Goal: Navigation & Orientation: Find specific page/section

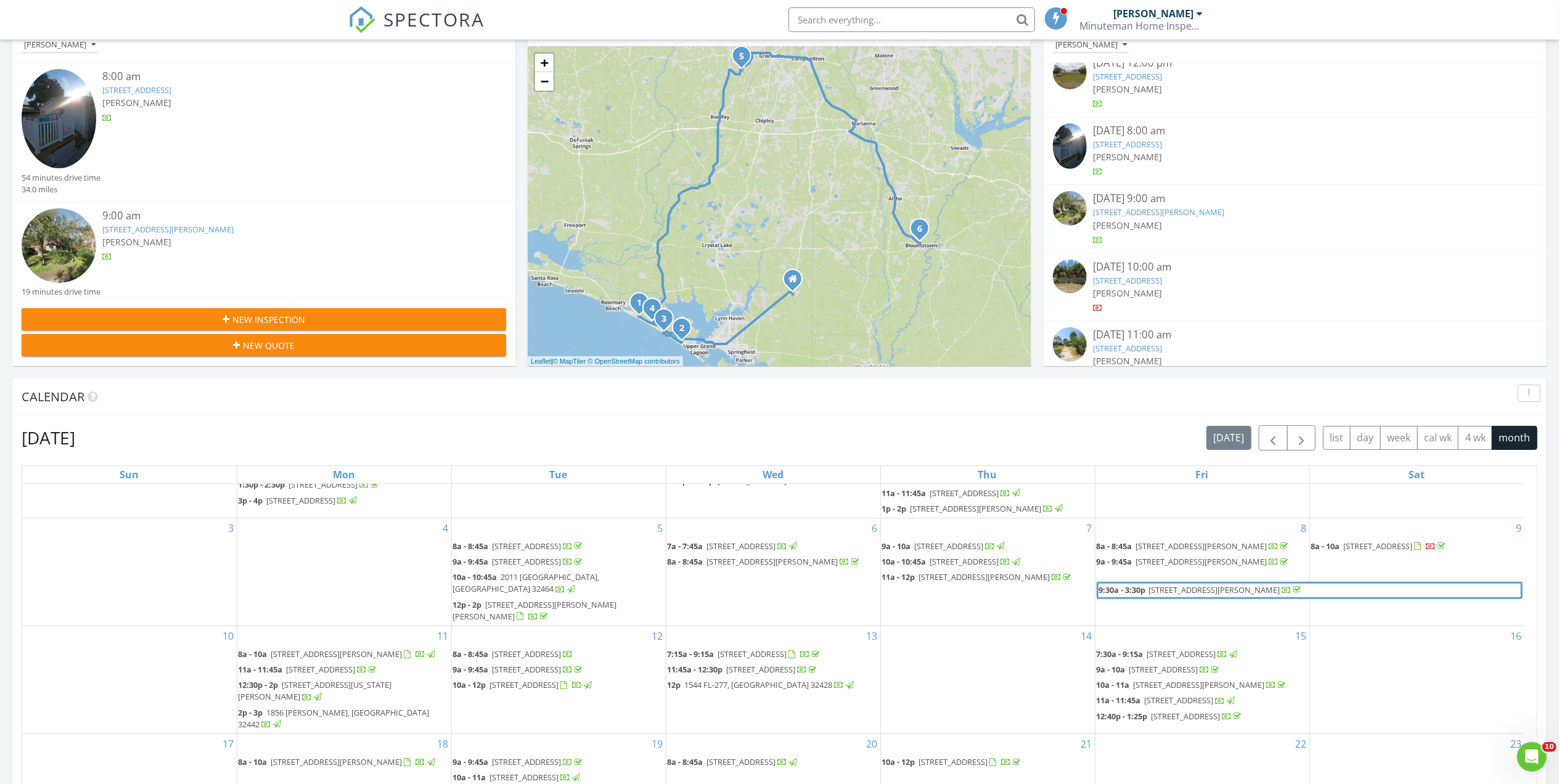
scroll to position [94, 0]
click at [1274, 434] on span "button" at bounding box center [1273, 438] width 15 height 15
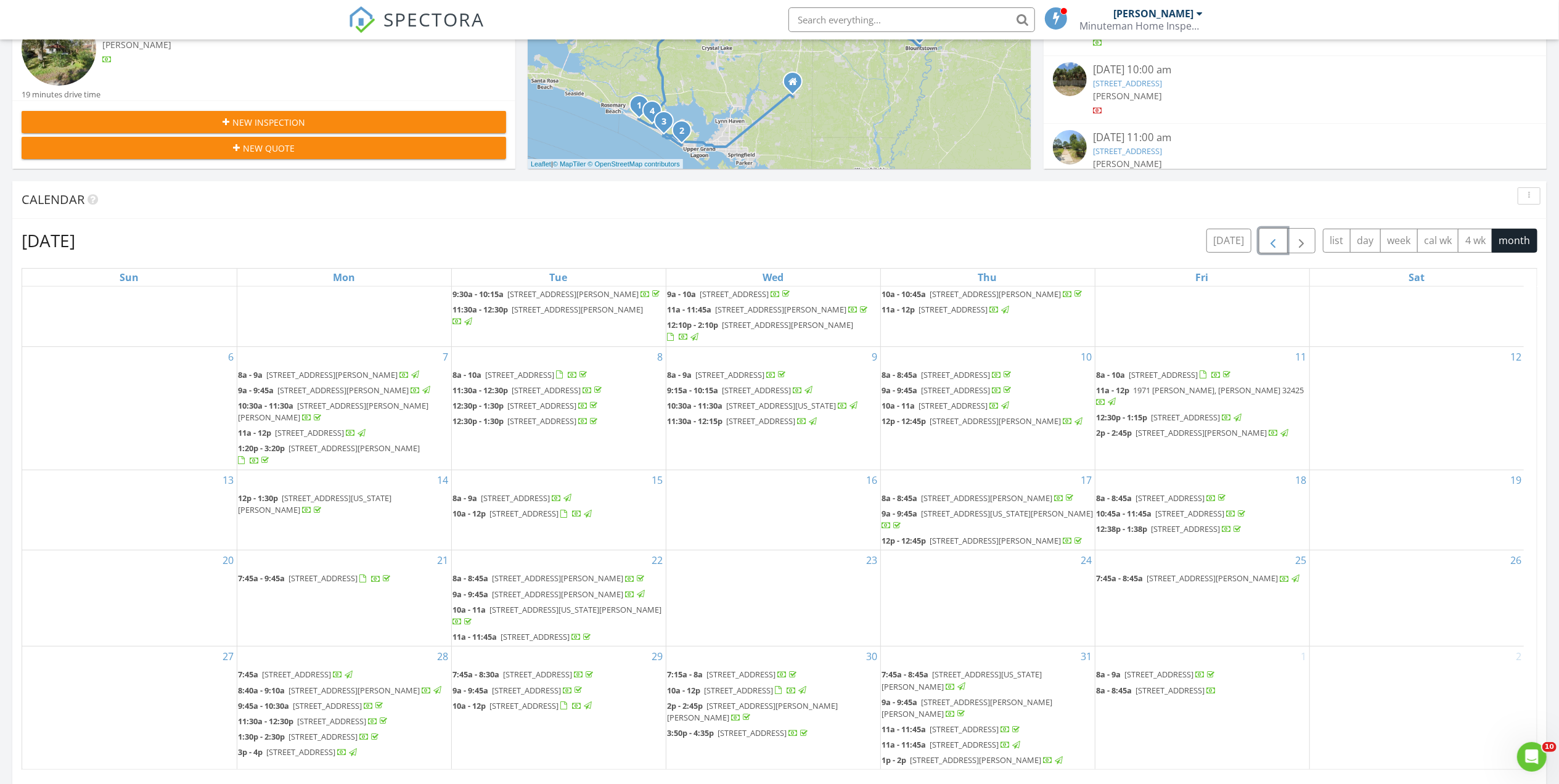
scroll to position [246, 0]
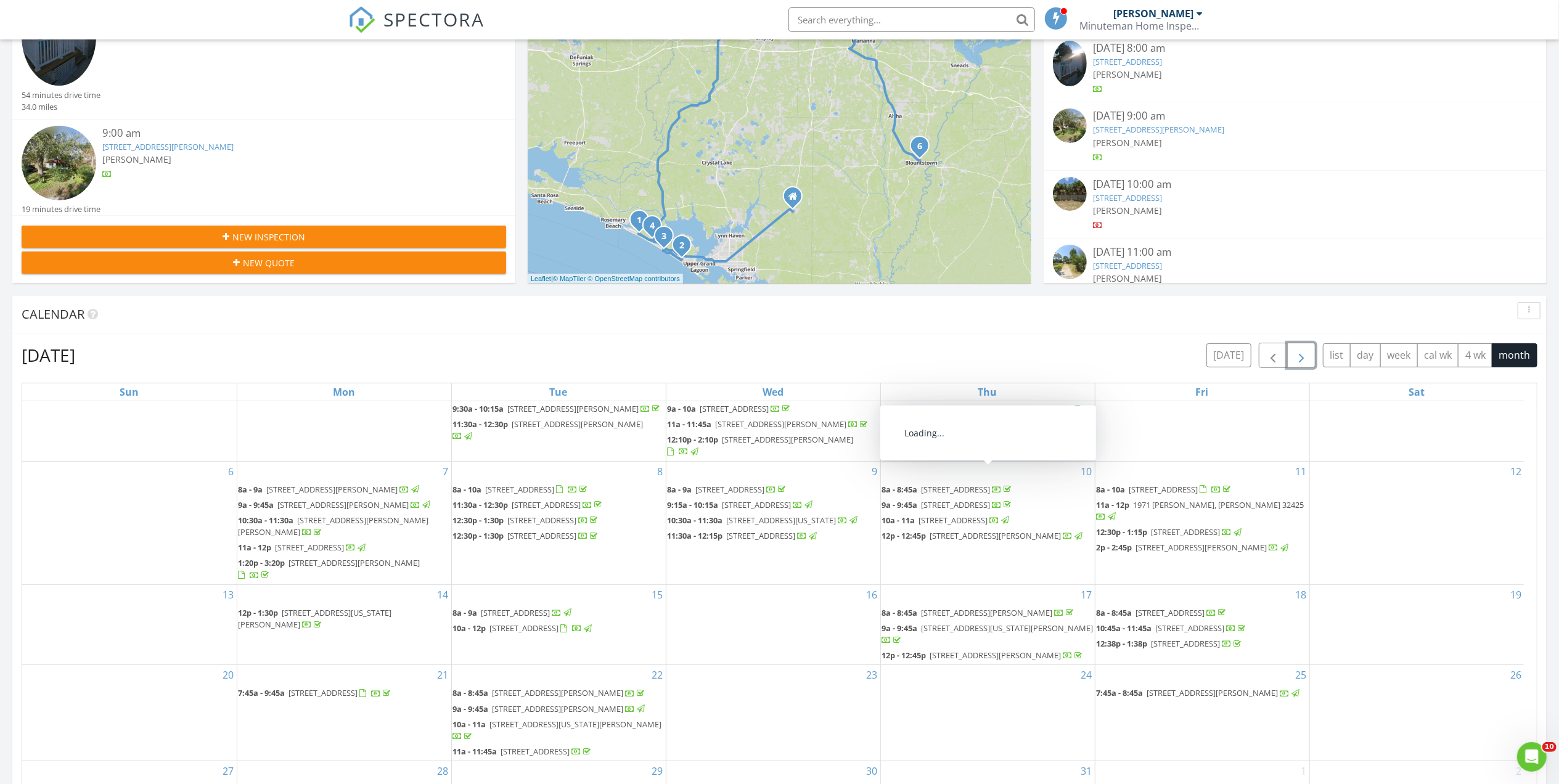
click at [1304, 351] on span "button" at bounding box center [1302, 356] width 15 height 15
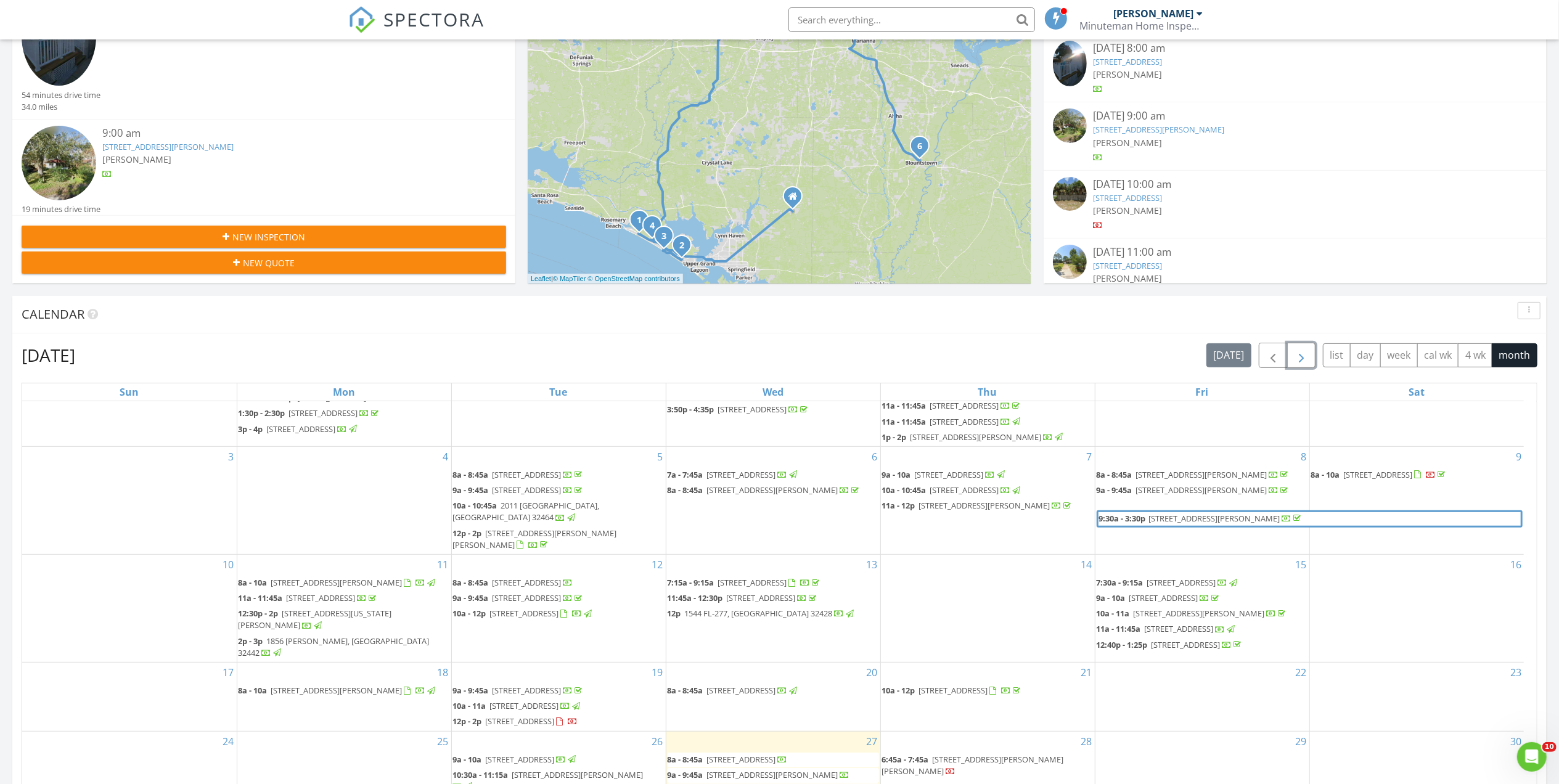
scroll to position [82, 0]
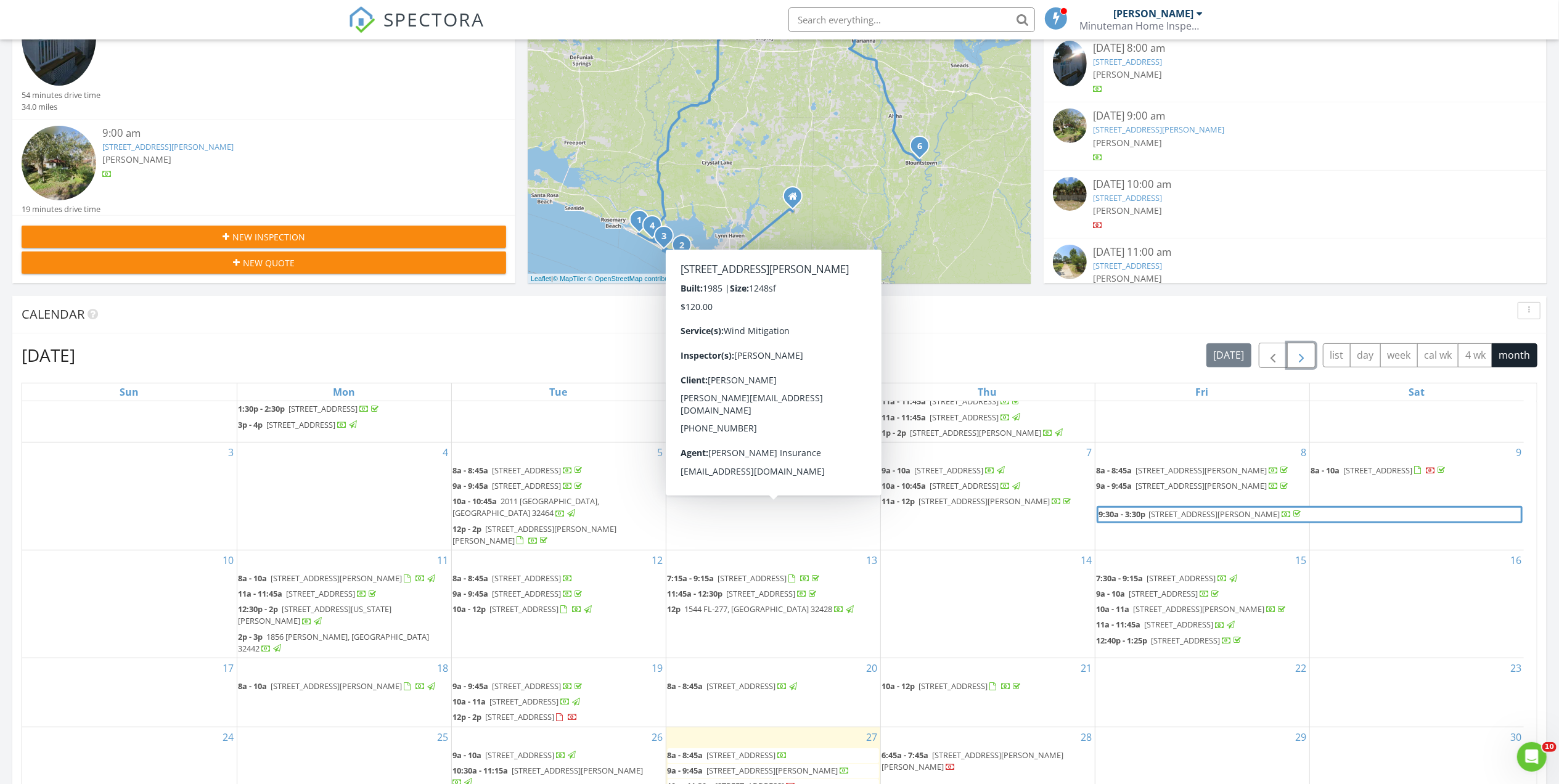
click at [772, 491] on span "[STREET_ADDRESS][PERSON_NAME]" at bounding box center [773, 486] width 131 height 11
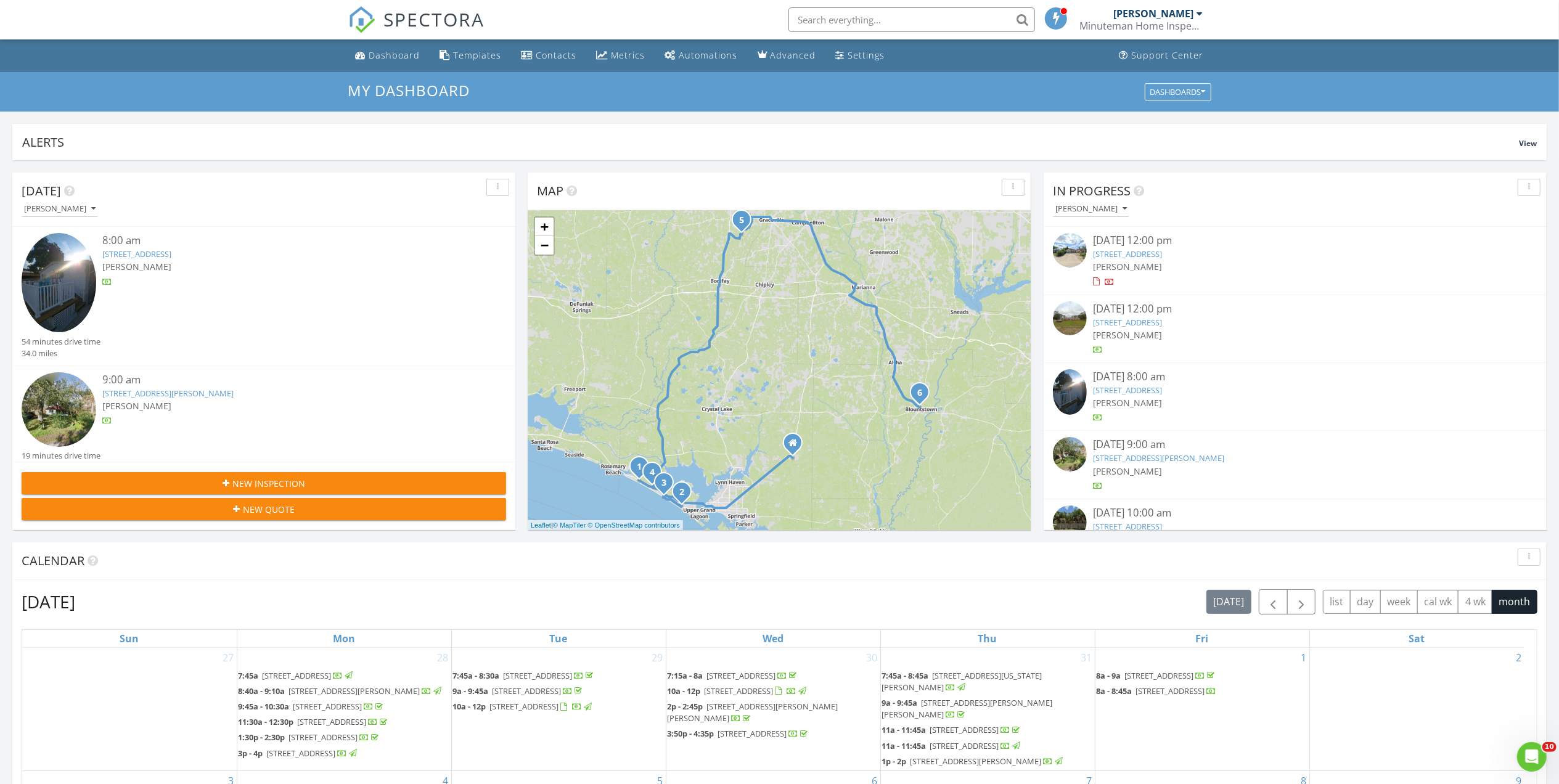
click at [1152, 324] on link "[STREET_ADDRESS]" at bounding box center [1128, 323] width 69 height 11
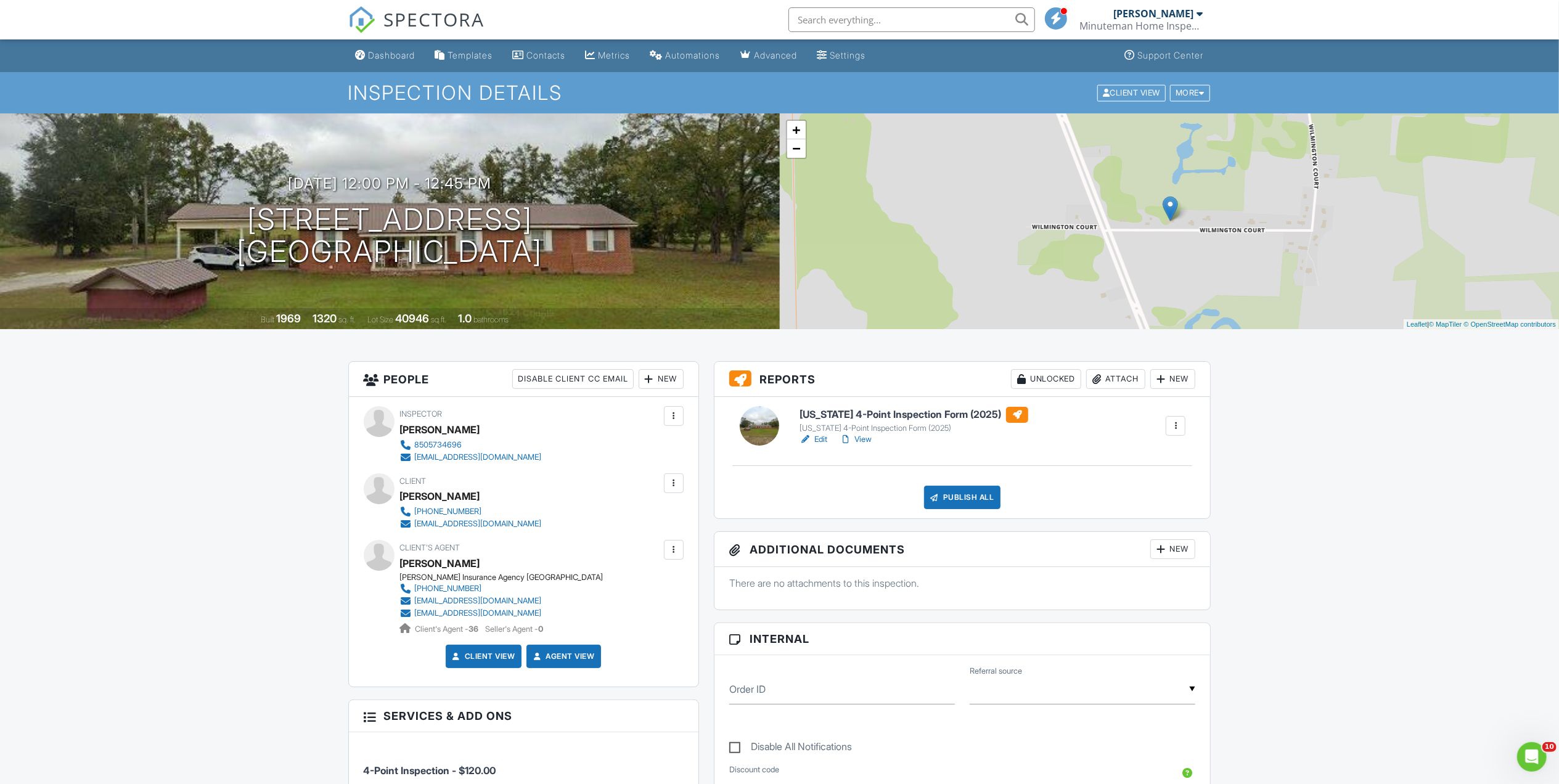
drag, startPoint x: 0, startPoint y: 0, endPoint x: 1318, endPoint y: 482, distance: 1403.4
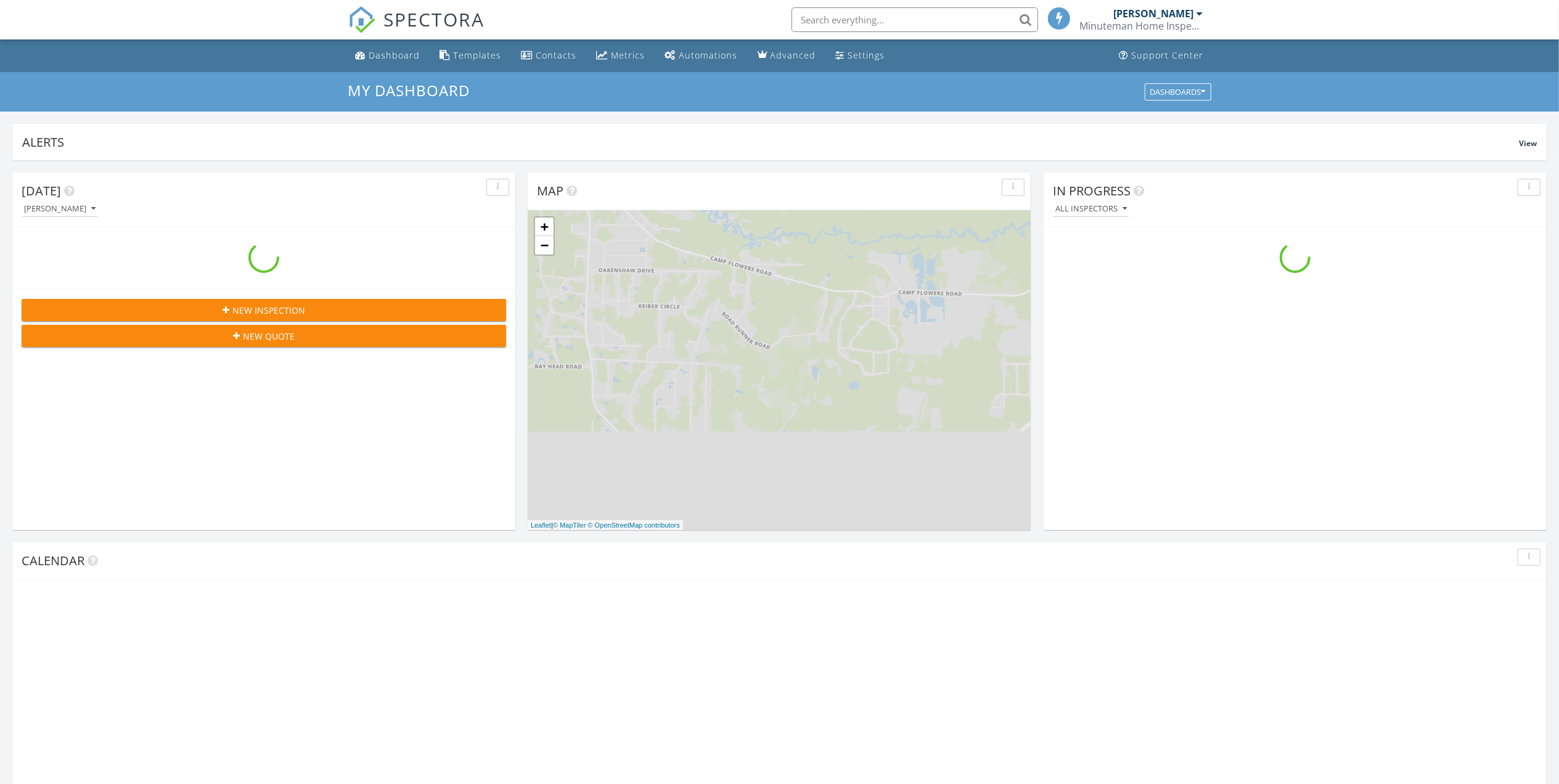
scroll to position [1147, 1584]
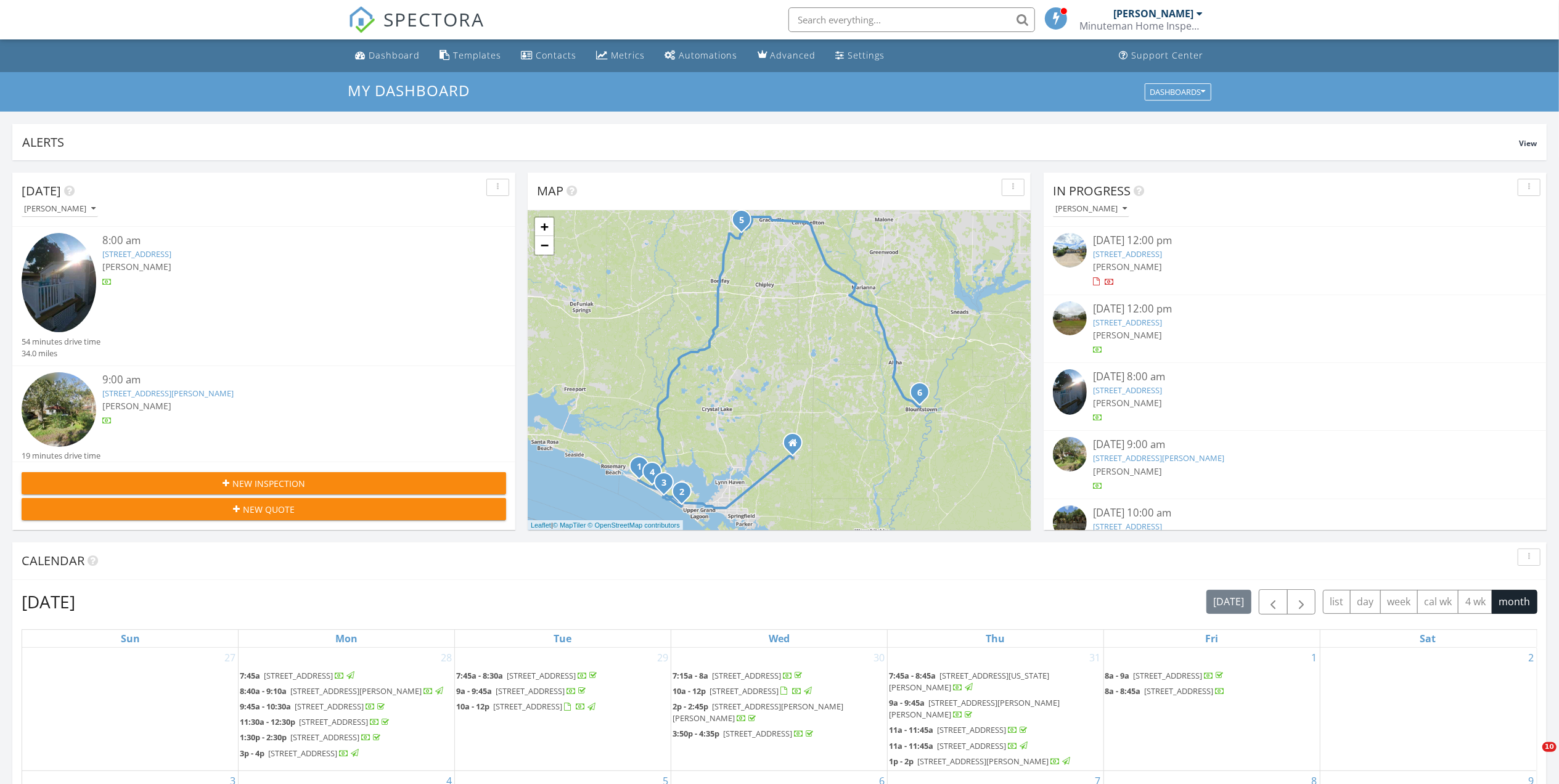
click at [931, 7] on li at bounding box center [908, 20] width 264 height 39
click at [929, 15] on input "text" at bounding box center [911, 20] width 246 height 24
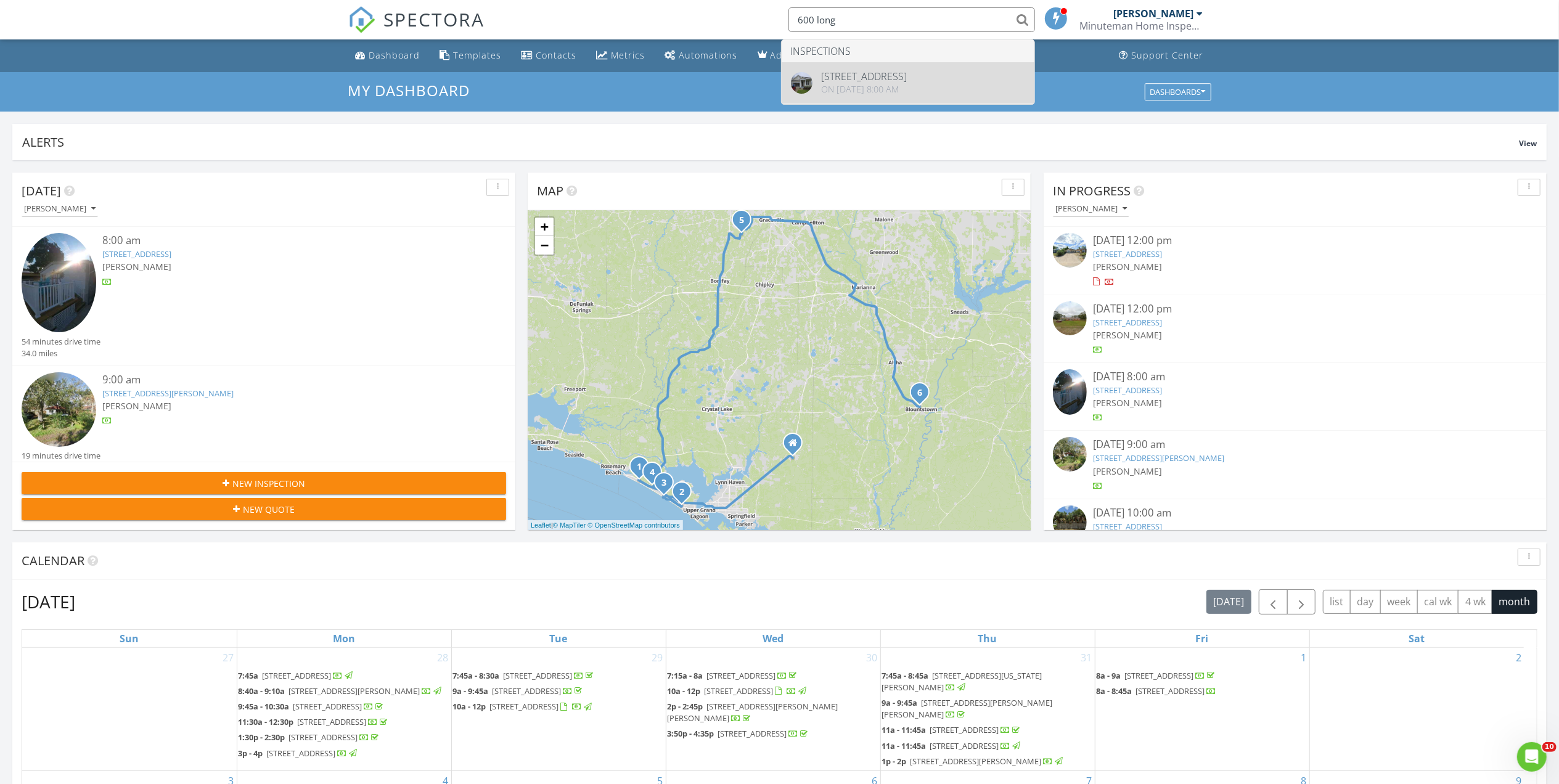
type input "600 long"
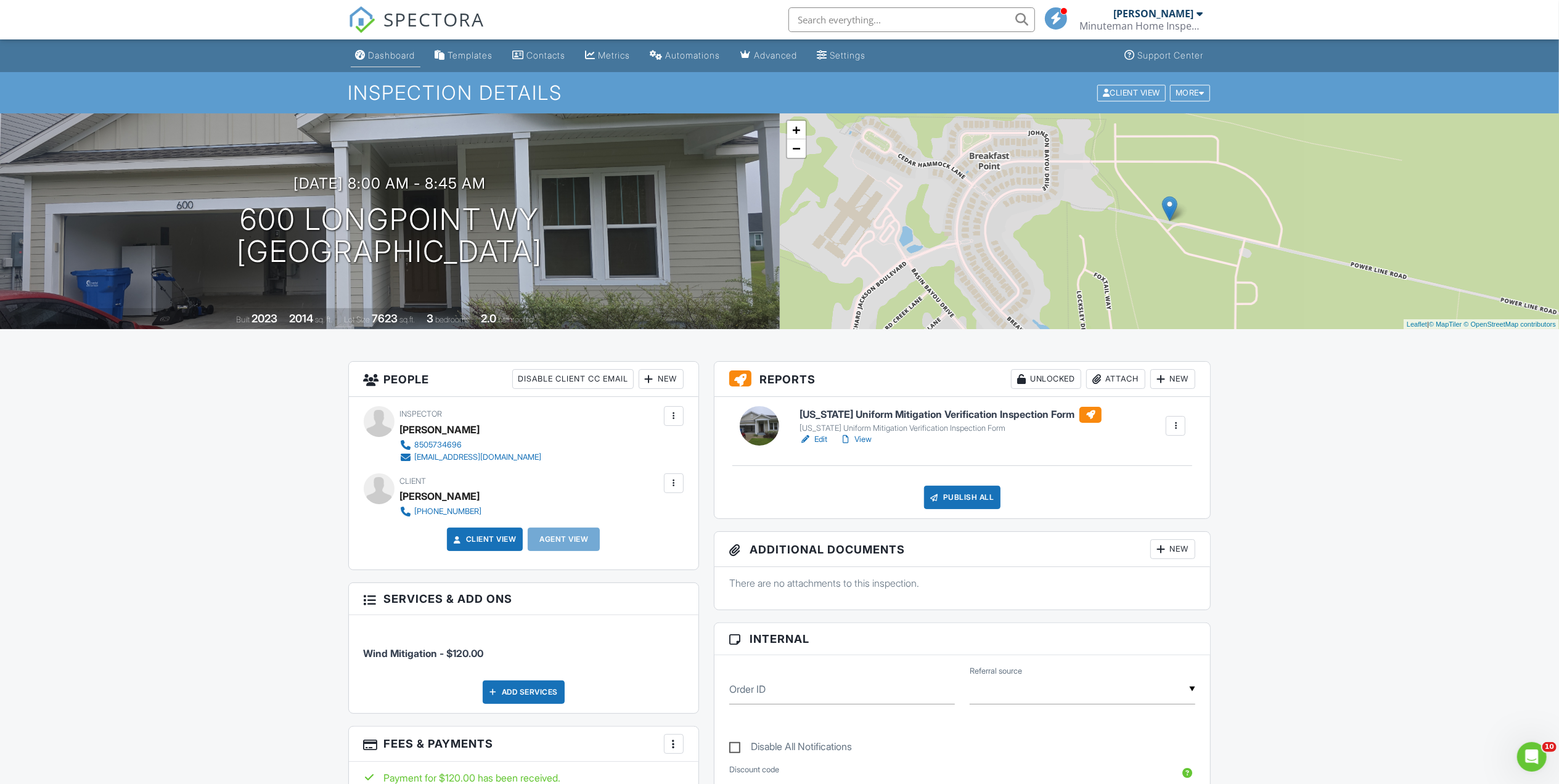
click at [374, 54] on div "Dashboard" at bounding box center [392, 54] width 47 height 10
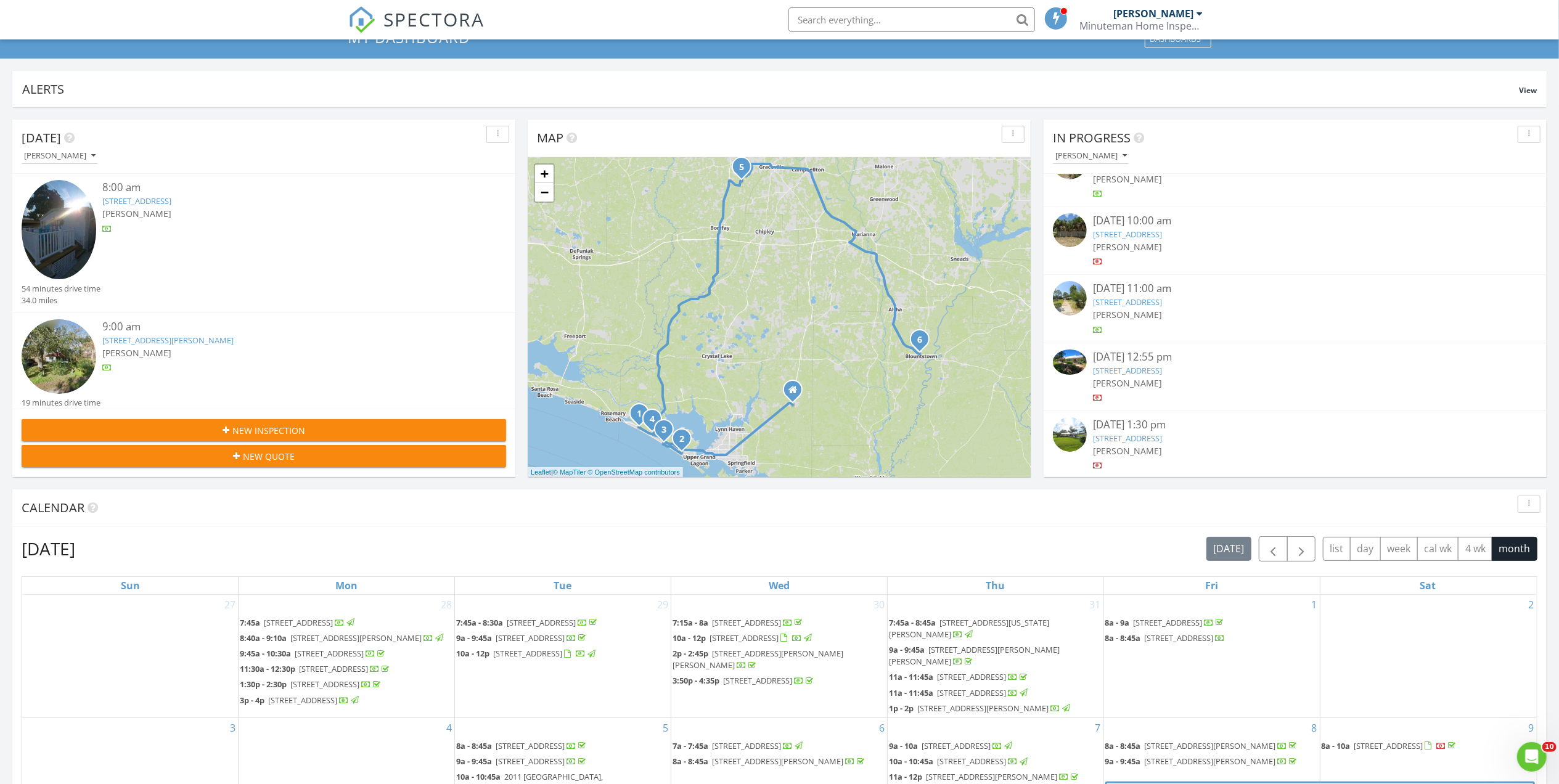
scroll to position [82, 0]
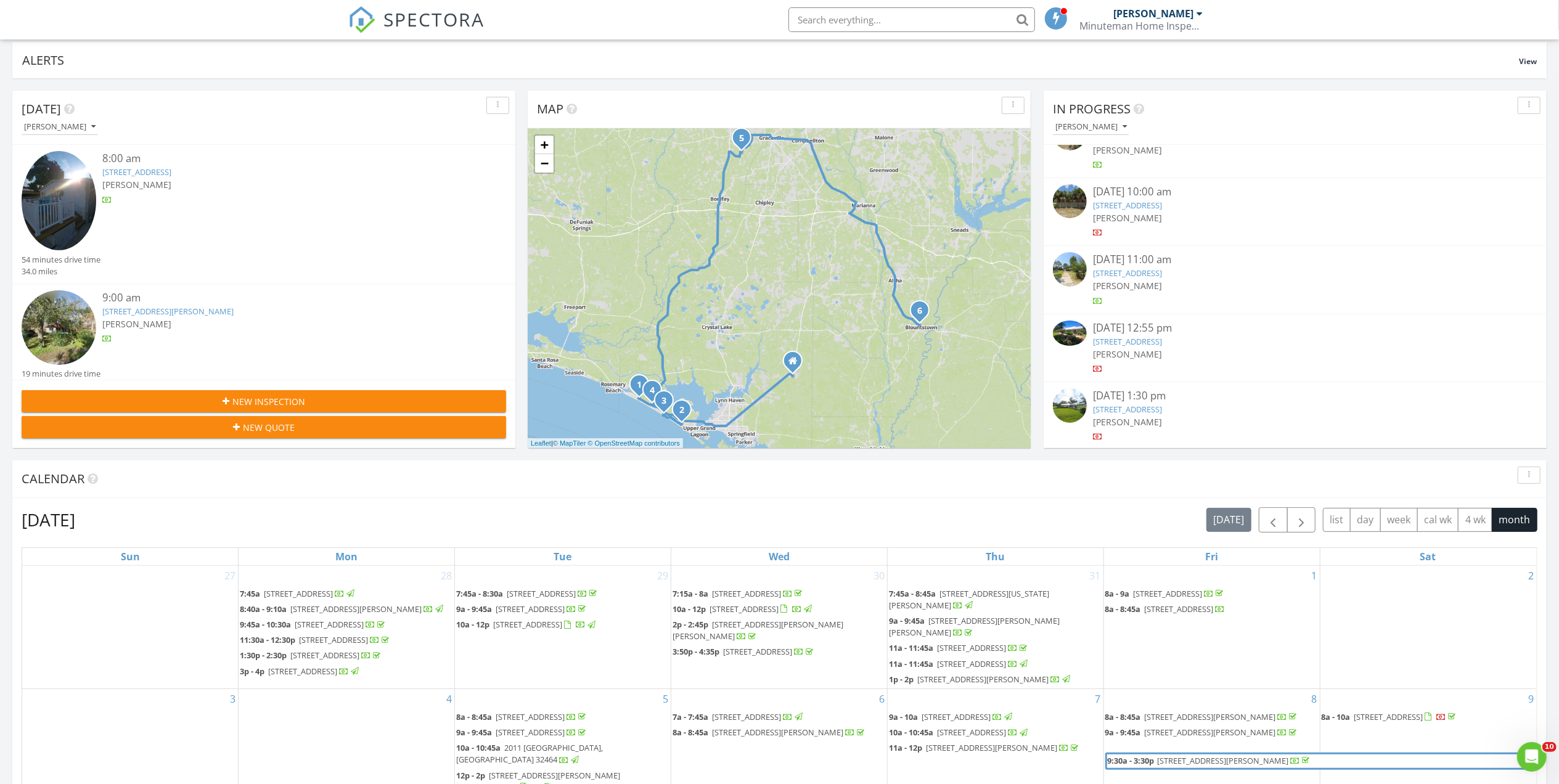
click at [1131, 341] on link "[STREET_ADDRESS]" at bounding box center [1128, 341] width 69 height 11
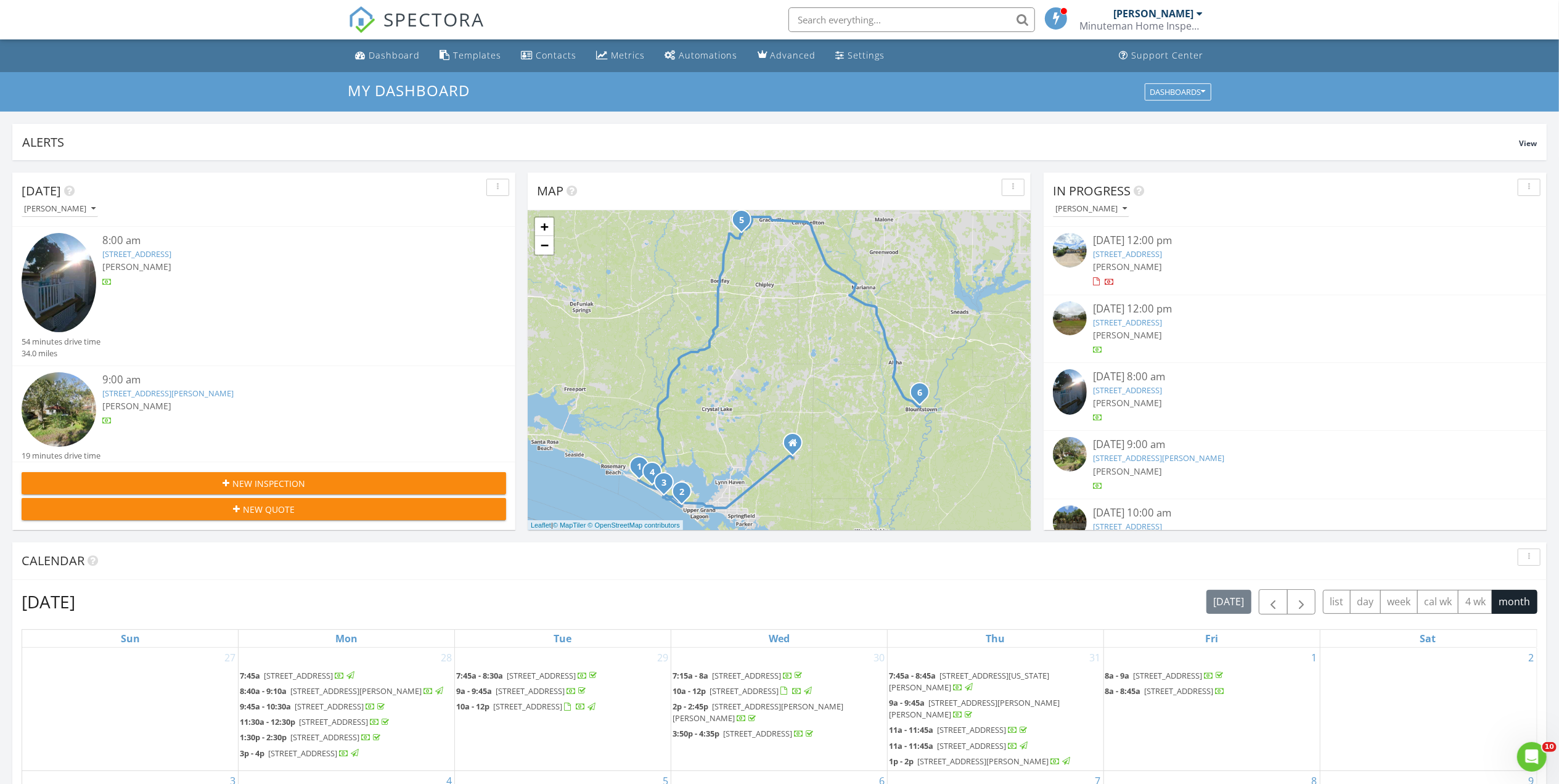
click at [858, 3] on li at bounding box center [908, 20] width 264 height 39
click at [856, 21] on input "text" at bounding box center [911, 20] width 246 height 24
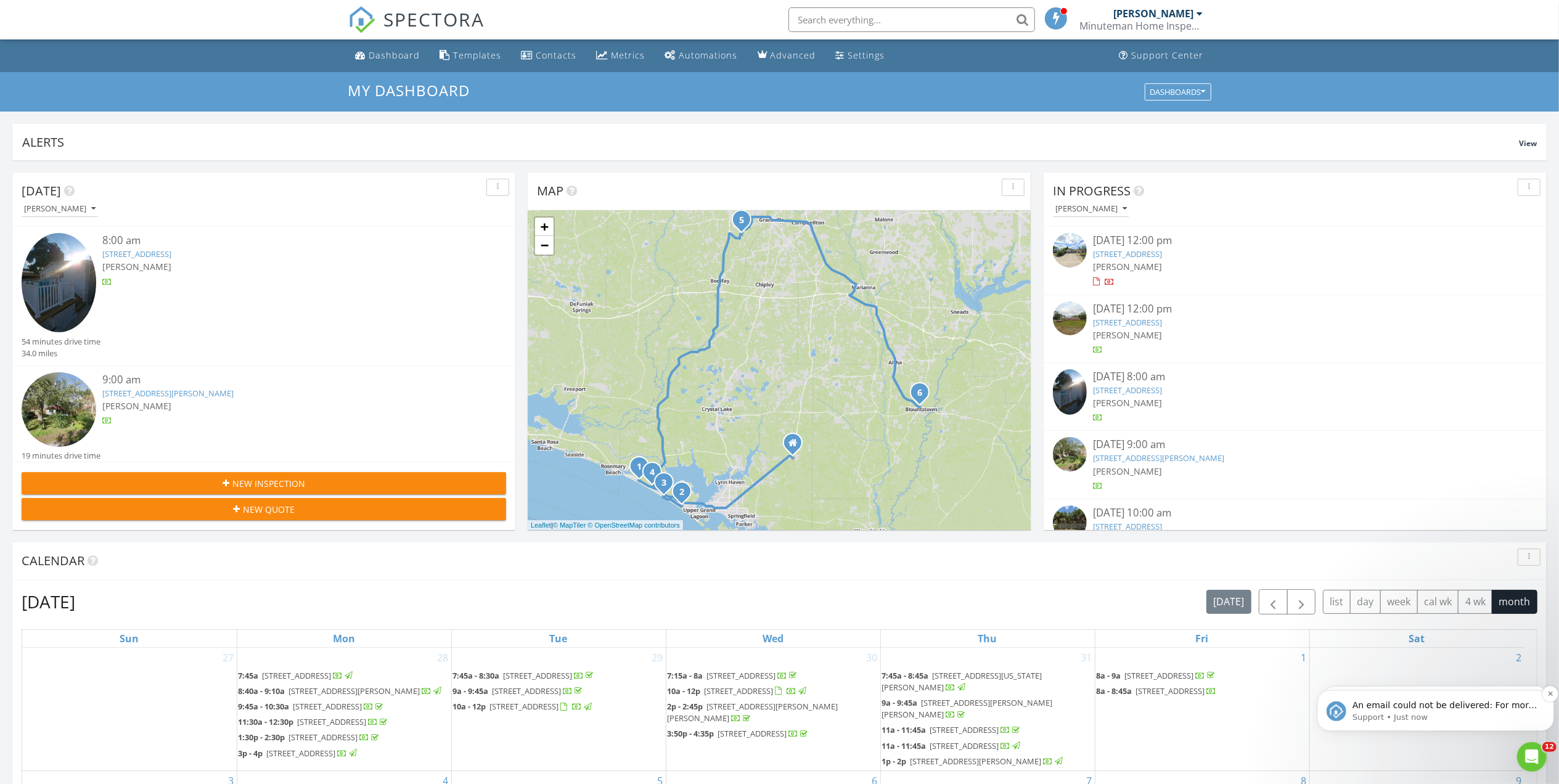
click at [1541, 698] on div "An email could not be delivered: For more information, view Why emails don't ge…" at bounding box center [1435, 710] width 218 height 24
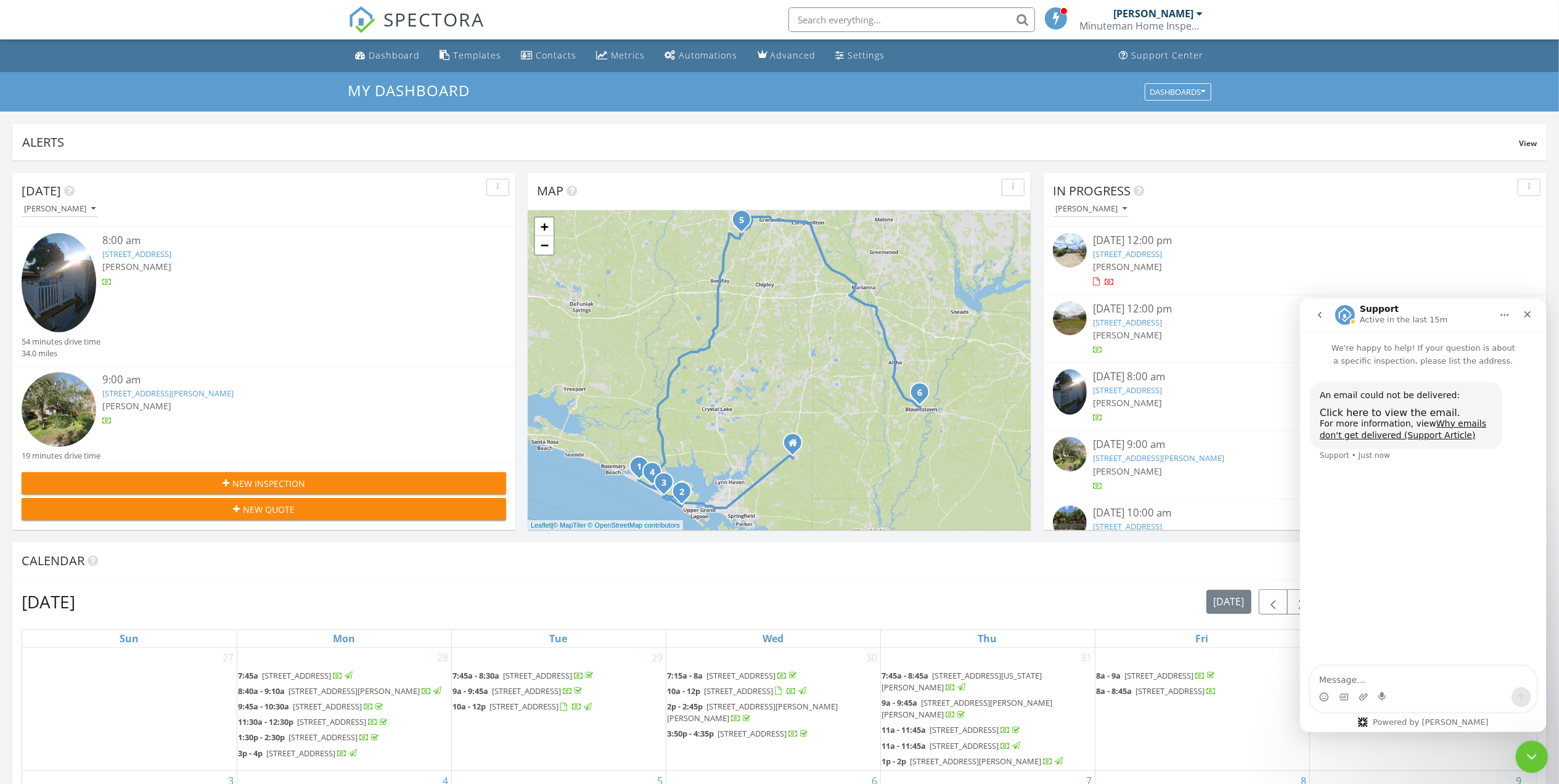
click at [1532, 755] on icon "Close Intercom Messenger" at bounding box center [1529, 754] width 8 height 5
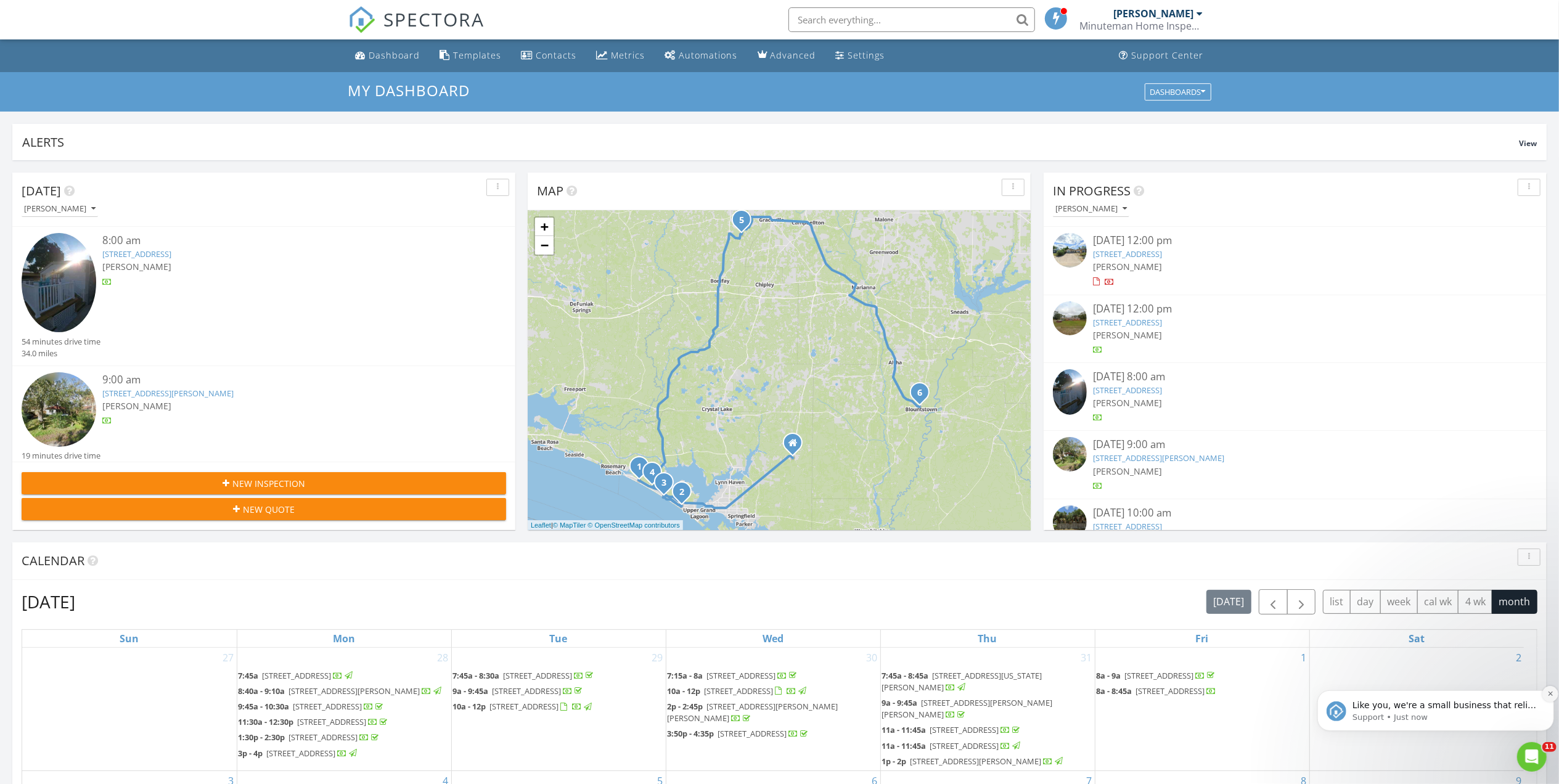
click at [1550, 693] on icon "Dismiss notification" at bounding box center [1549, 692] width 5 height 5
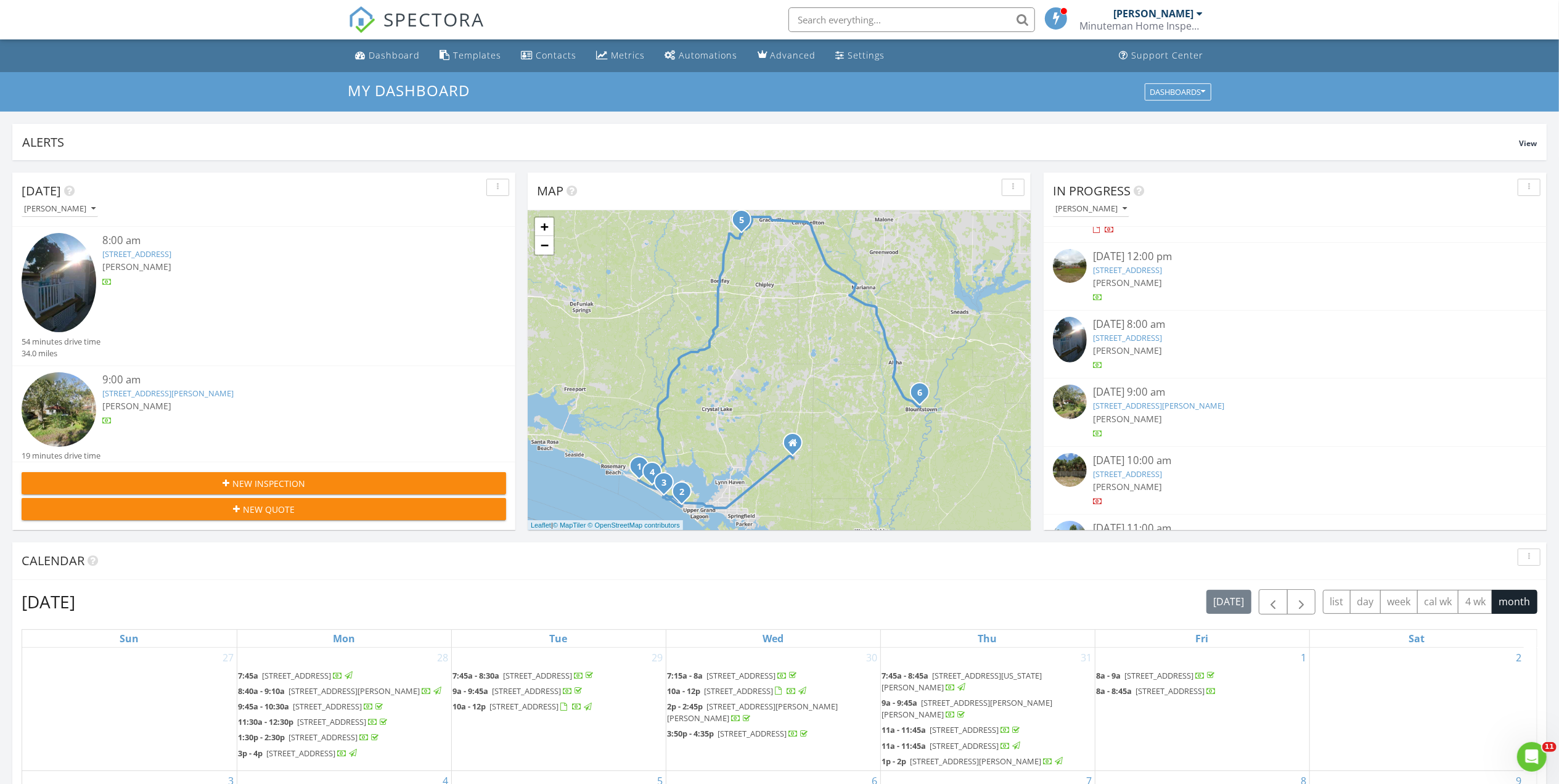
scroll to position [82, 0]
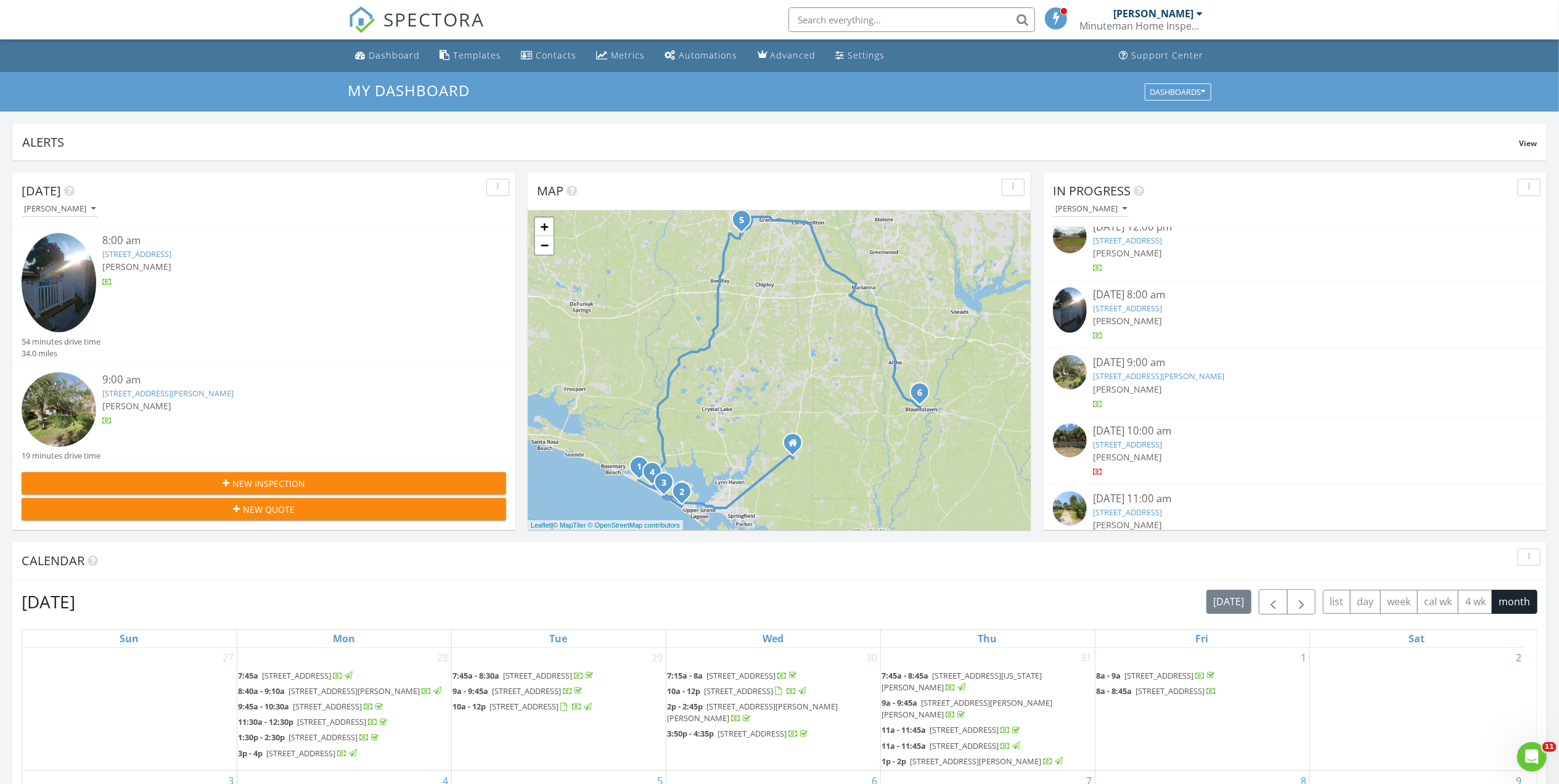
click at [1144, 311] on link "[STREET_ADDRESS]" at bounding box center [1128, 308] width 69 height 11
